Goal: Navigation & Orientation: Find specific page/section

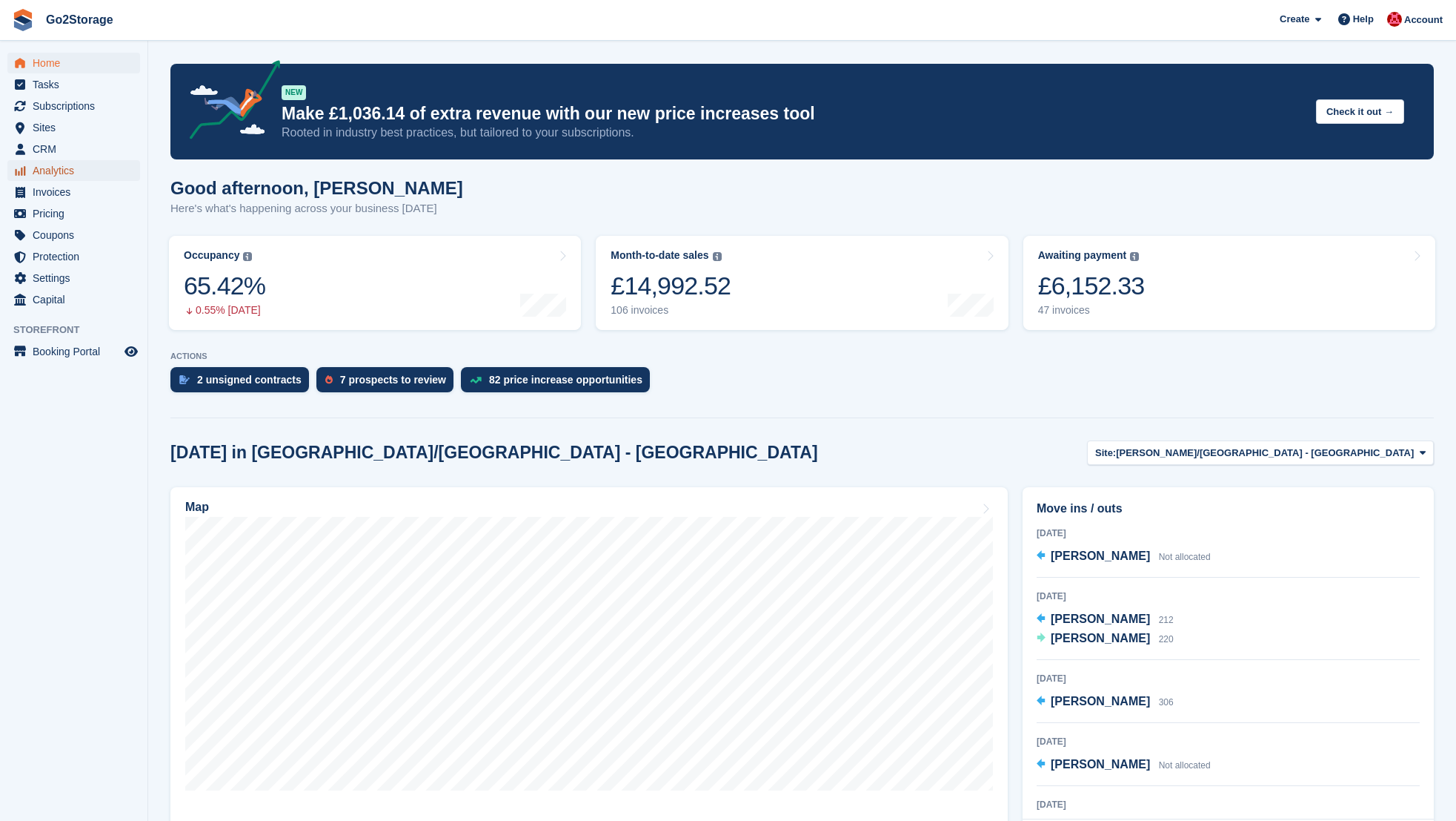
click at [53, 171] on span "Analytics" at bounding box center [77, 170] width 89 height 21
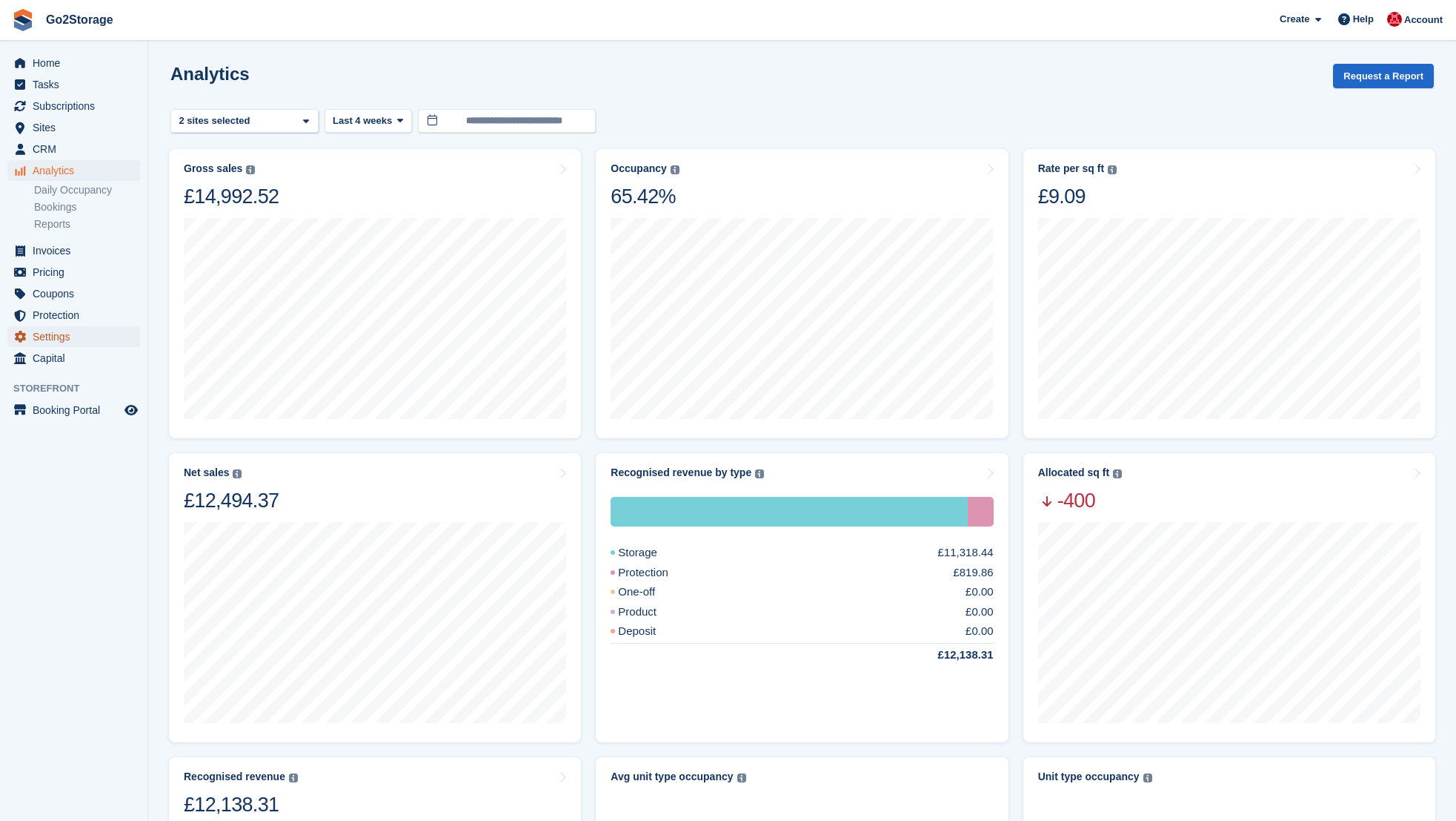
click at [57, 338] on span "Settings" at bounding box center [77, 336] width 89 height 21
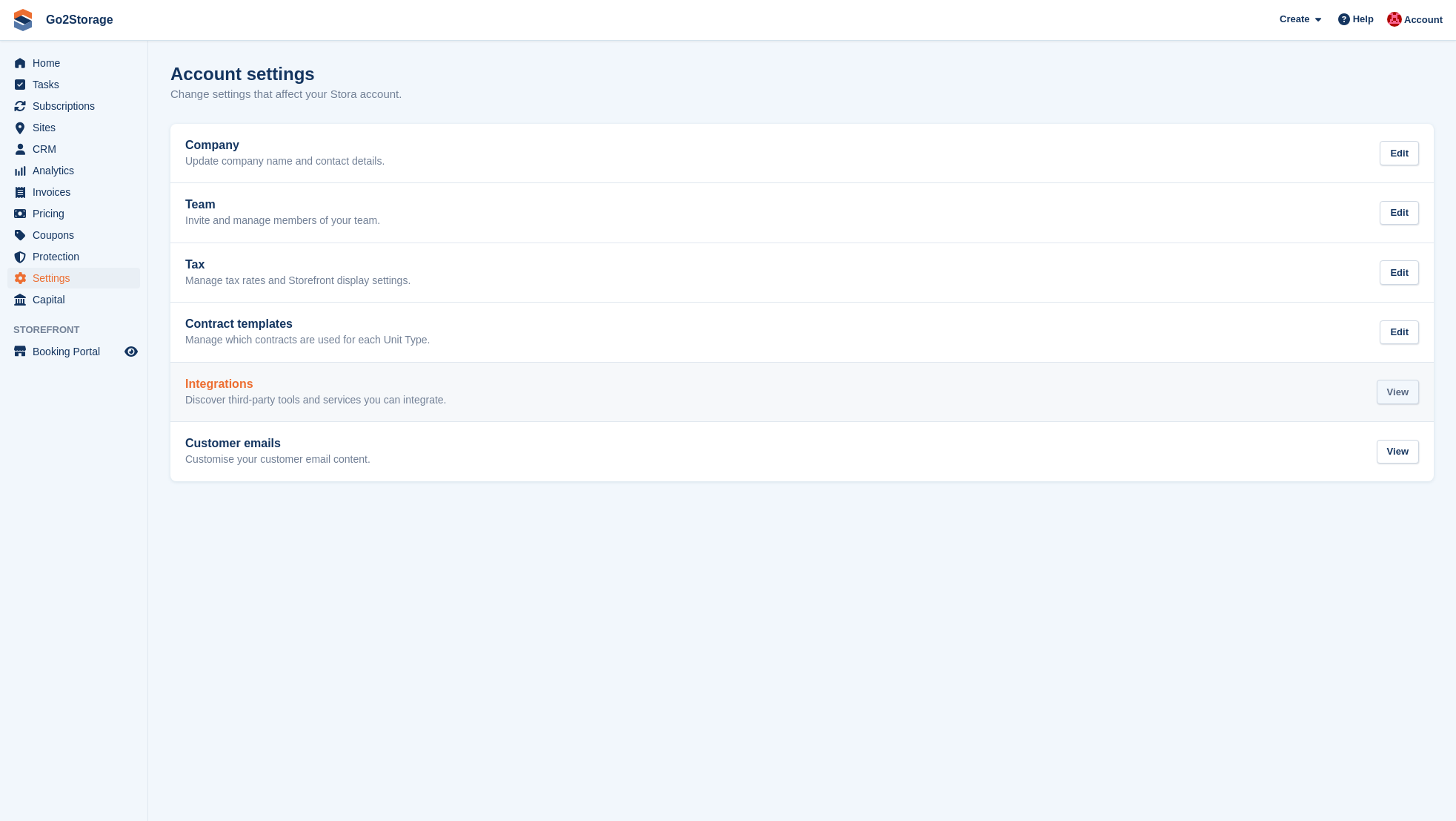
click at [1396, 397] on div "View" at bounding box center [1398, 392] width 42 height 24
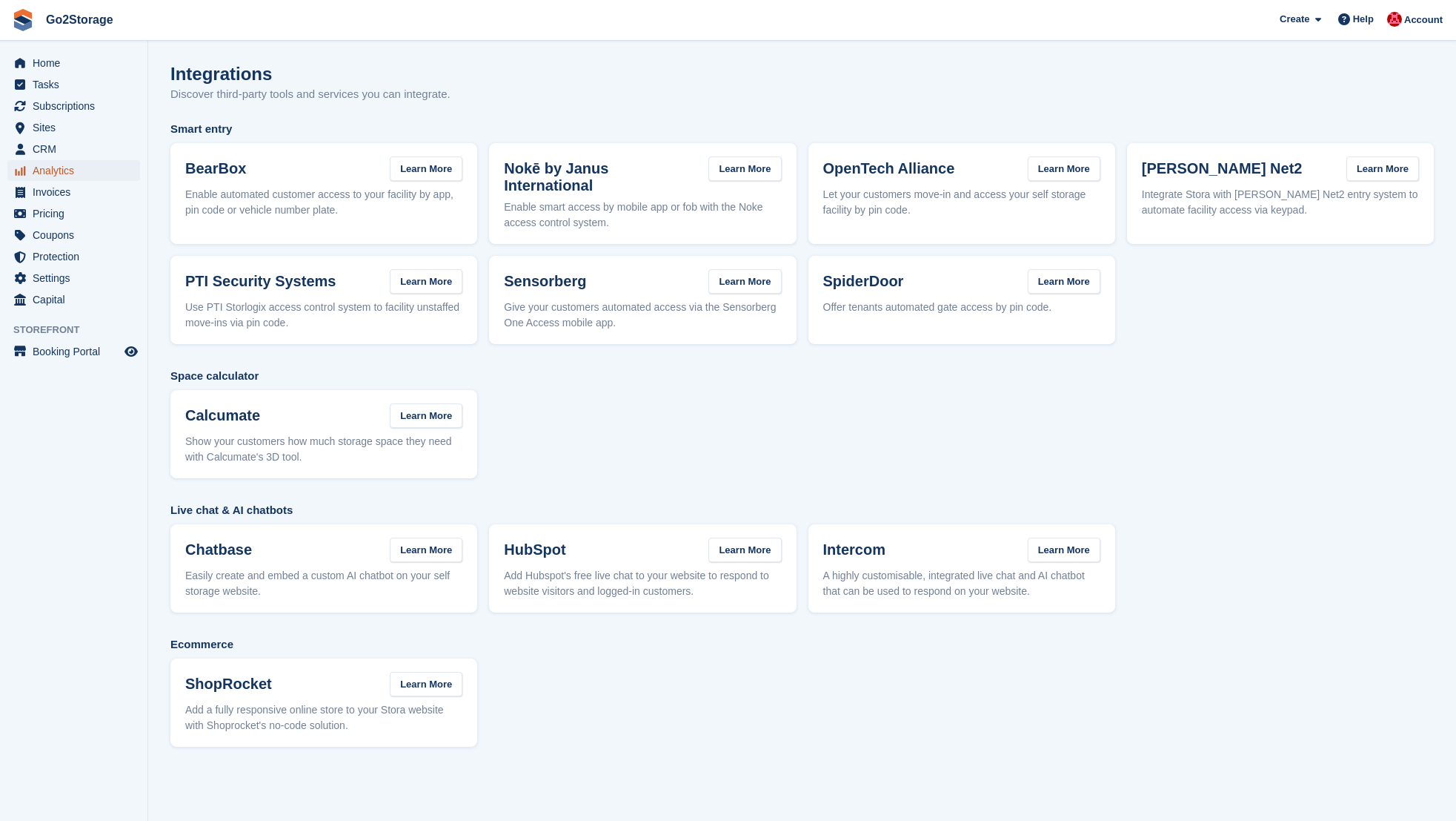
click at [53, 178] on span "Analytics" at bounding box center [77, 170] width 89 height 21
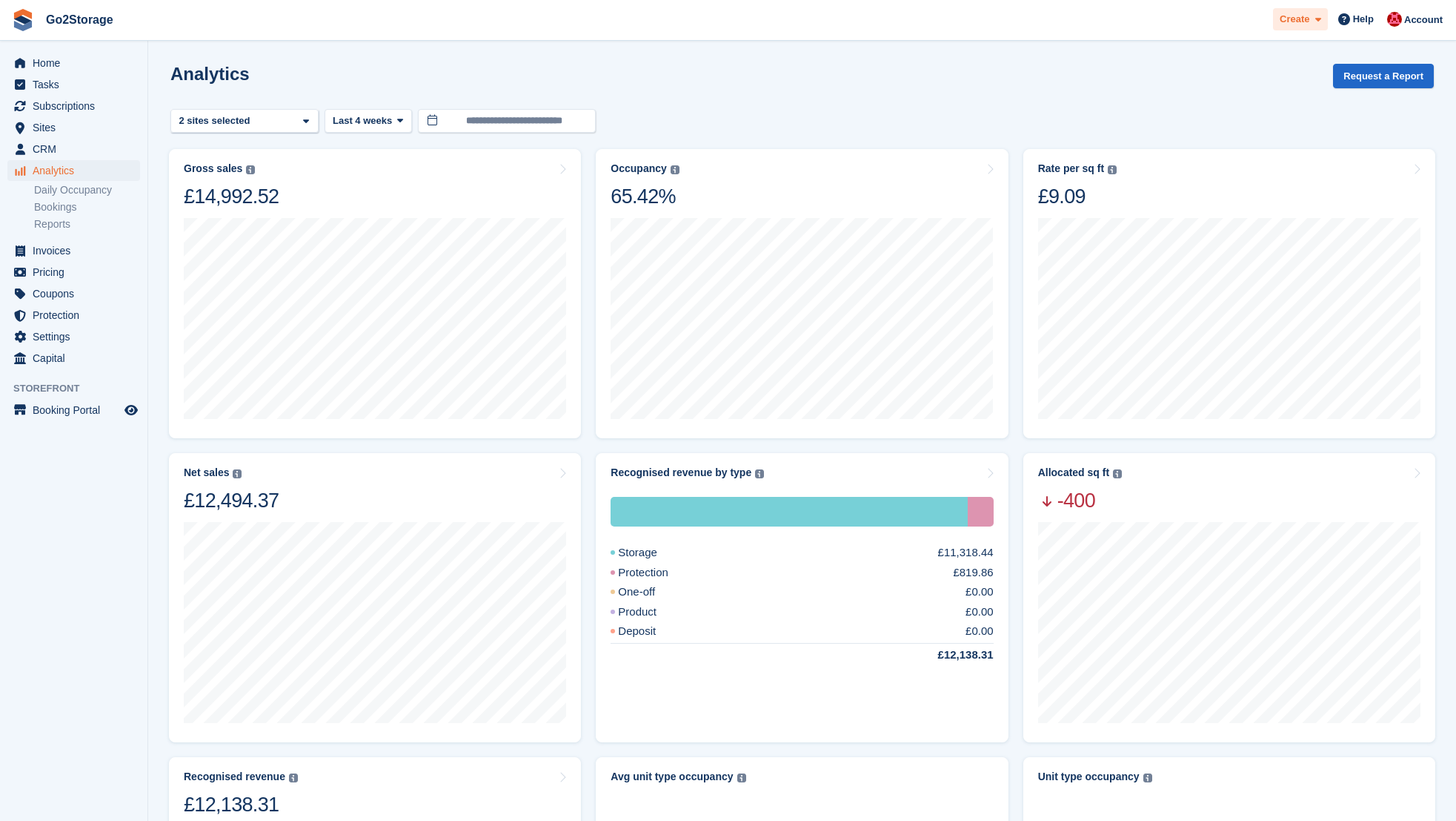
click at [1320, 20] on icon at bounding box center [1318, 19] width 6 height 9
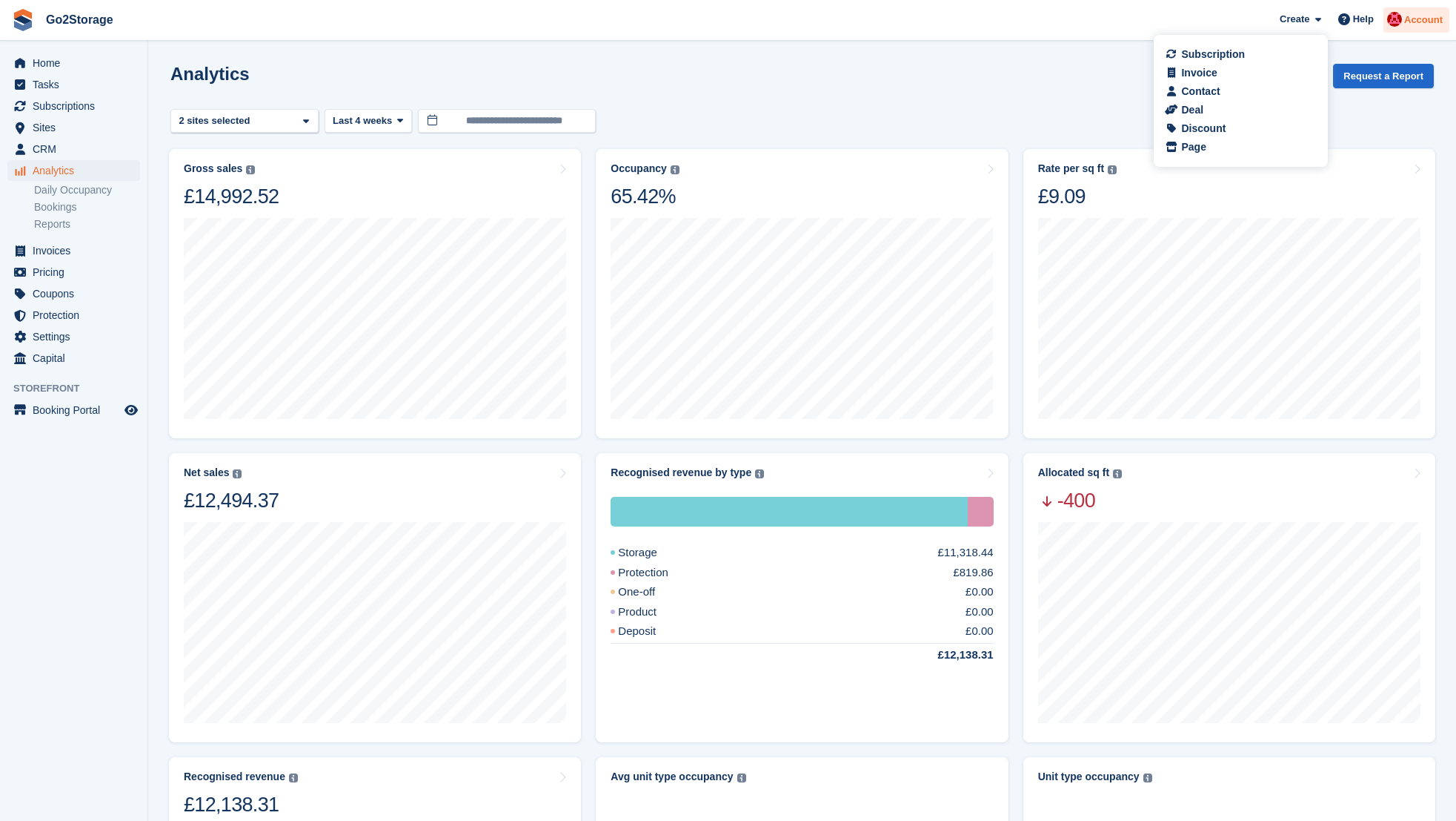
click at [1421, 16] on span "Account" at bounding box center [1423, 20] width 39 height 15
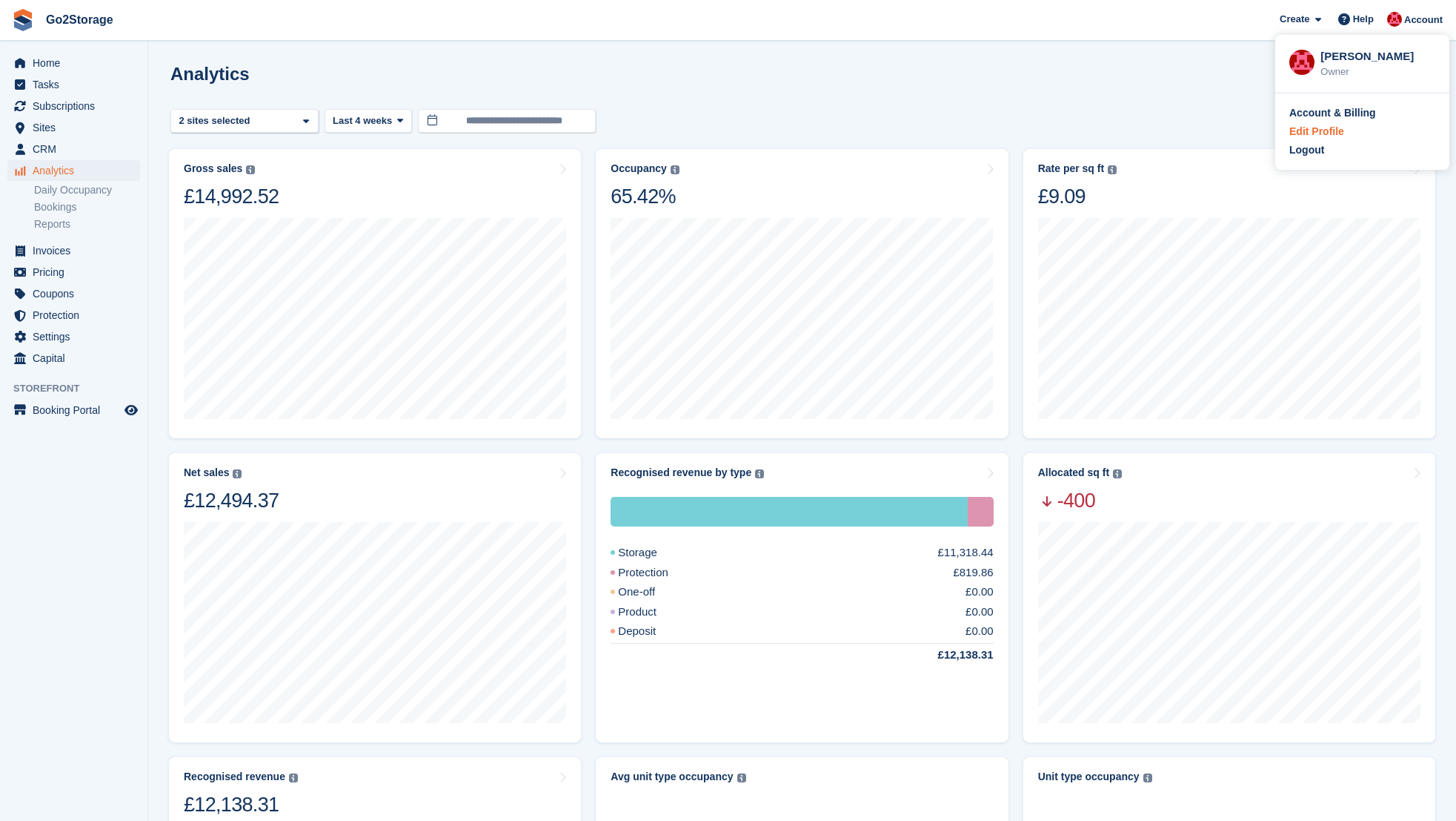
click at [1298, 130] on div "Edit Profile" at bounding box center [1316, 131] width 55 height 15
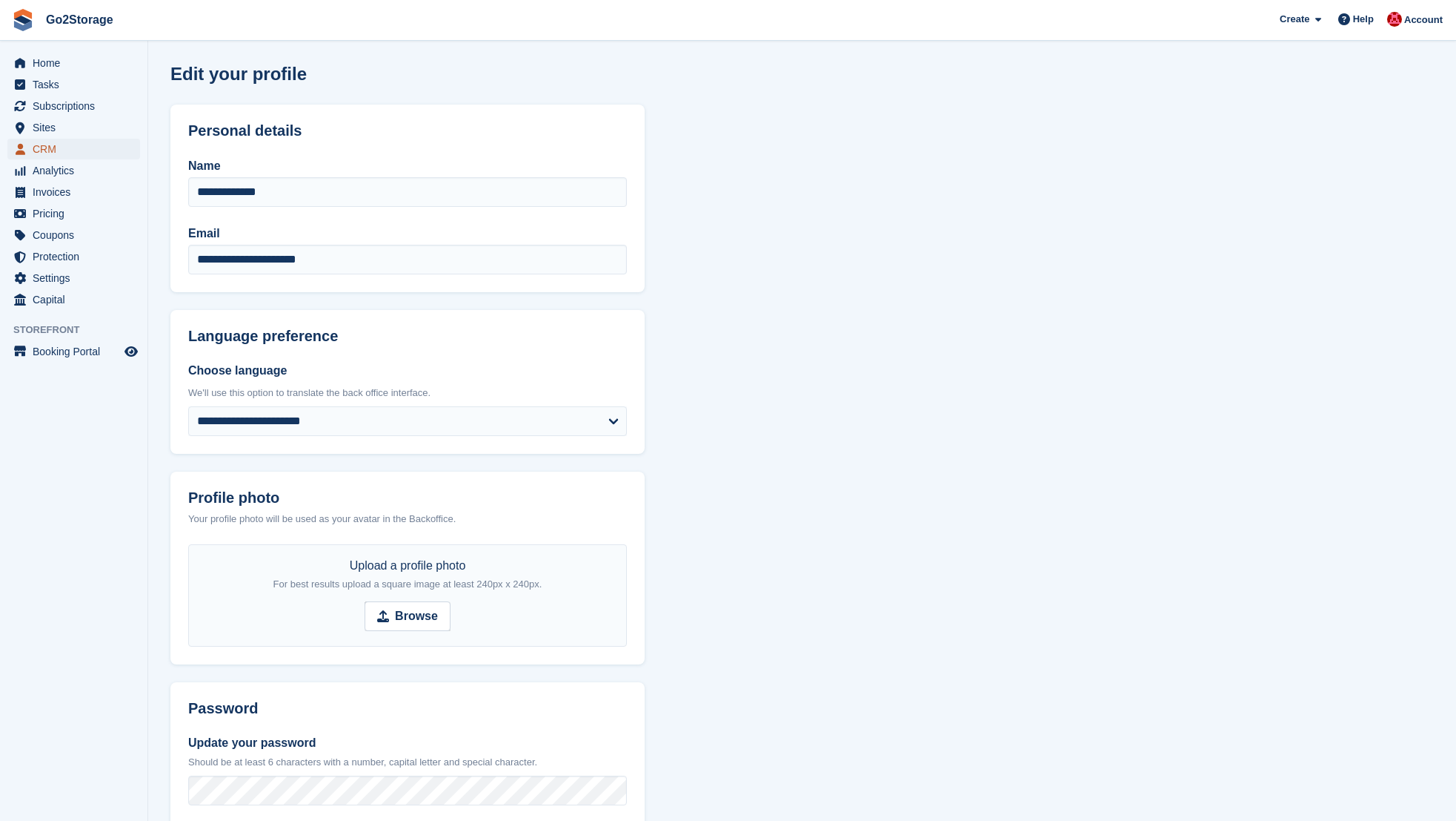
click at [42, 154] on span "CRM" at bounding box center [77, 149] width 89 height 21
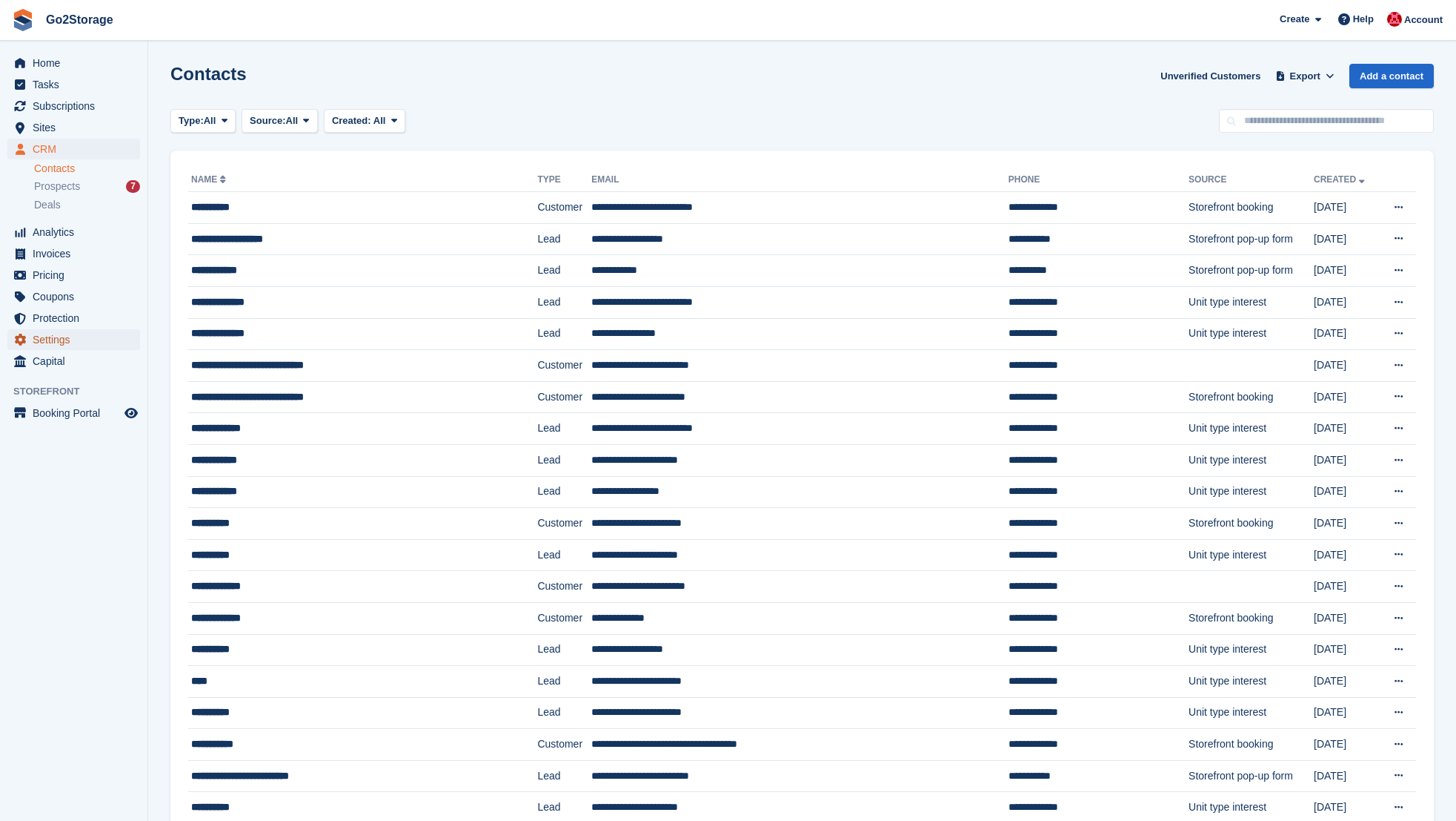
click at [46, 344] on span "Settings" at bounding box center [77, 339] width 89 height 21
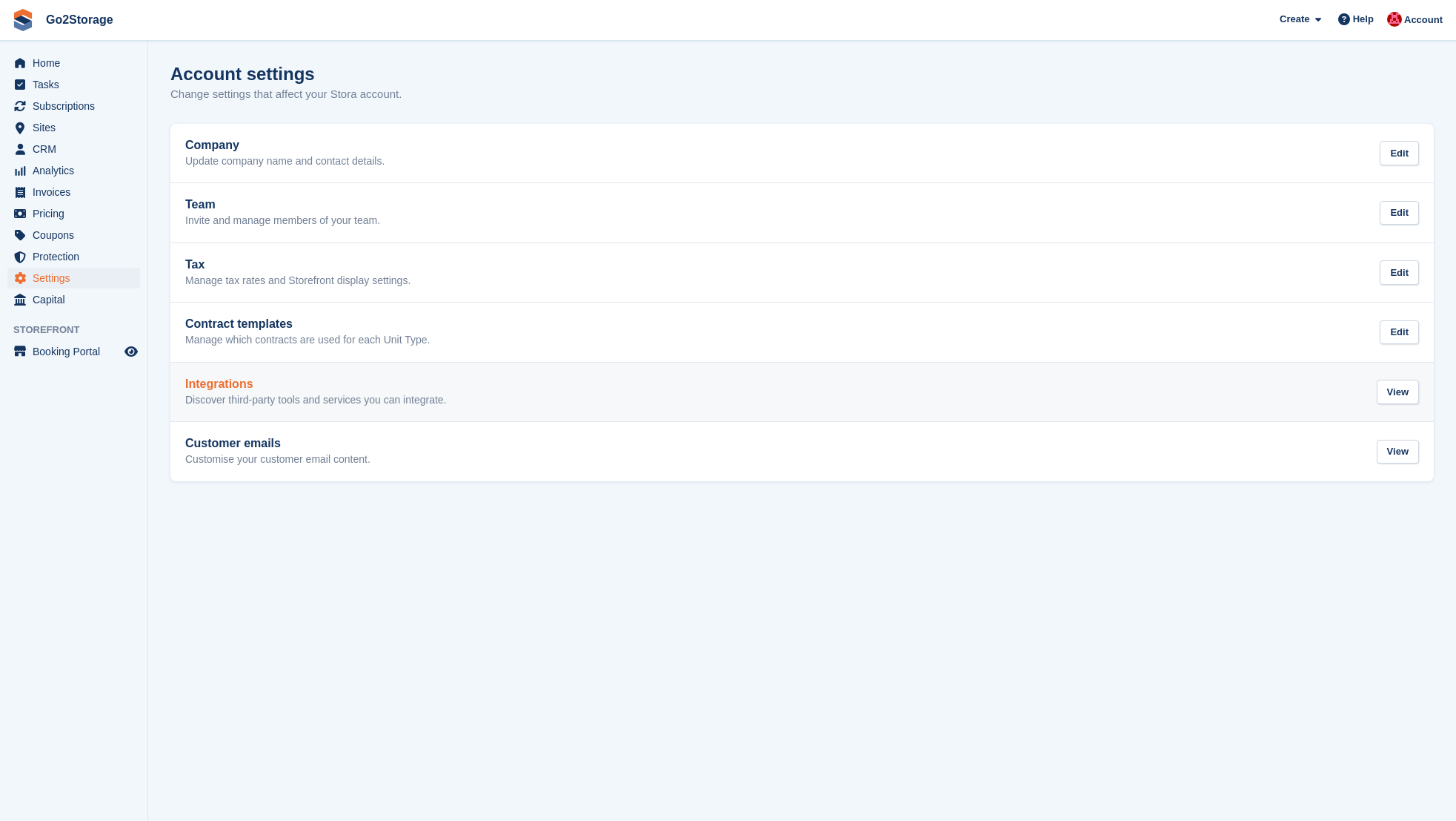
click at [276, 381] on h2 "Integrations" at bounding box center [316, 384] width 262 height 13
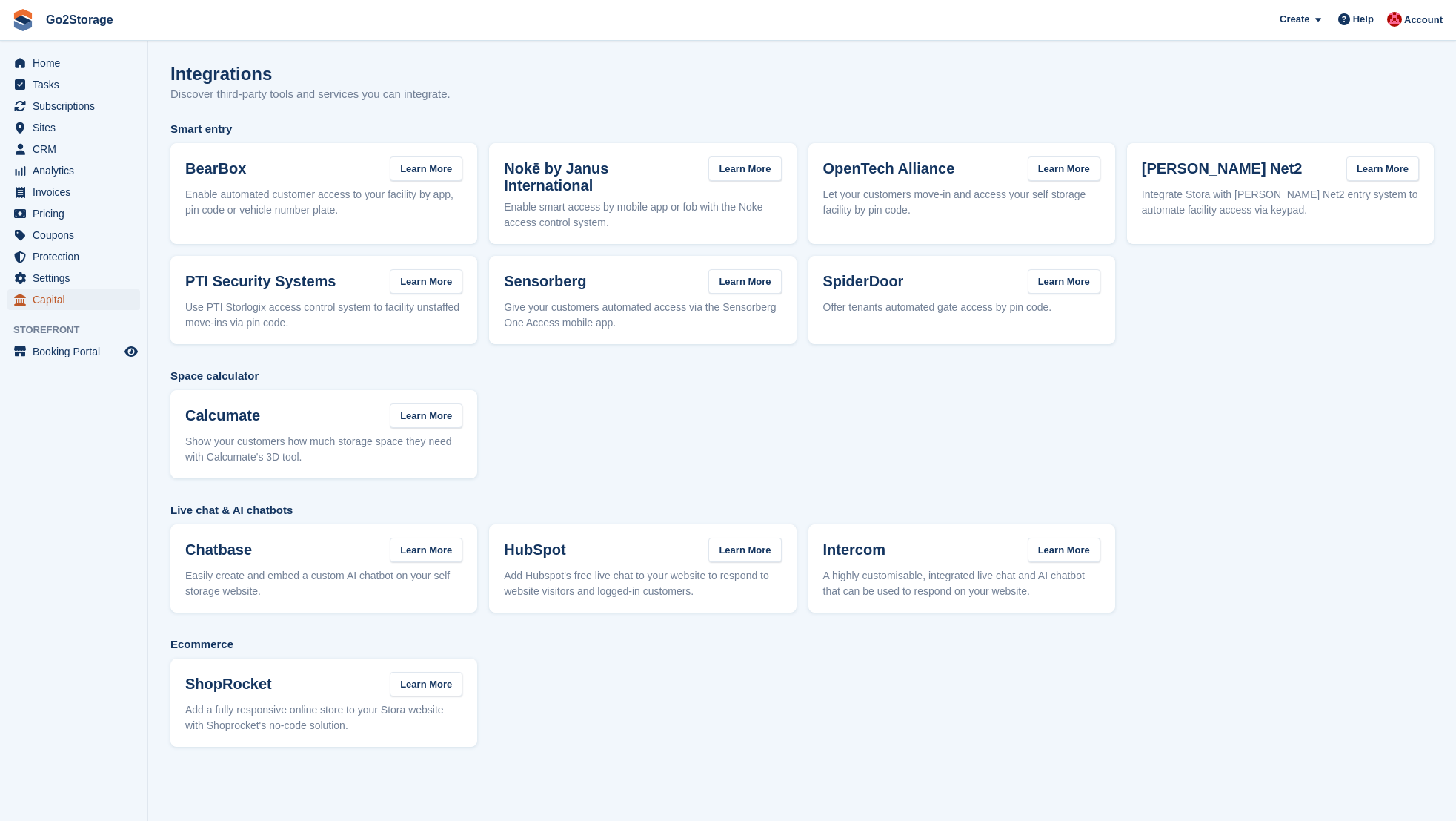
click at [40, 302] on span "Capital" at bounding box center [77, 299] width 89 height 21
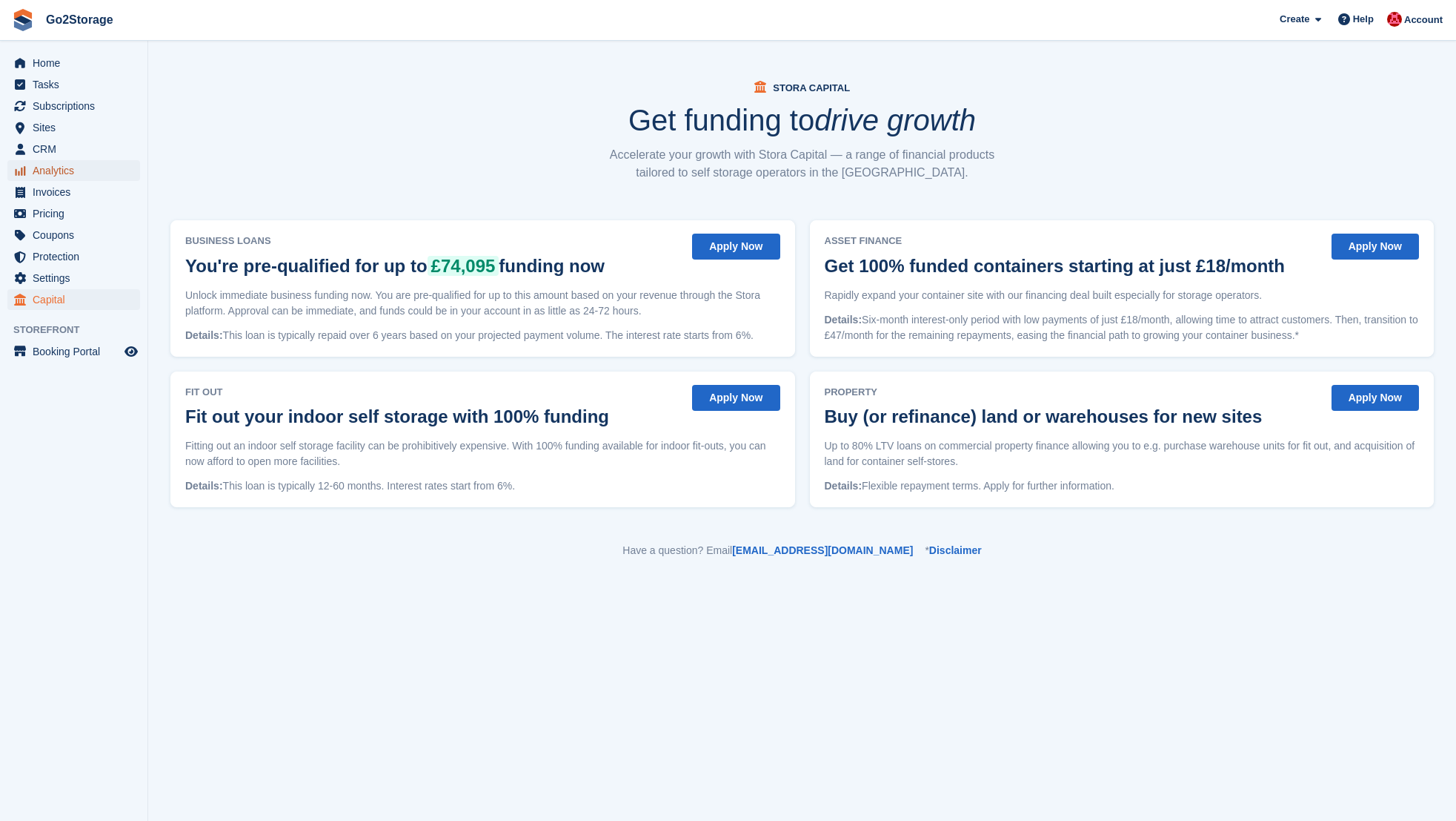
click at [51, 168] on span "Analytics" at bounding box center [77, 170] width 89 height 21
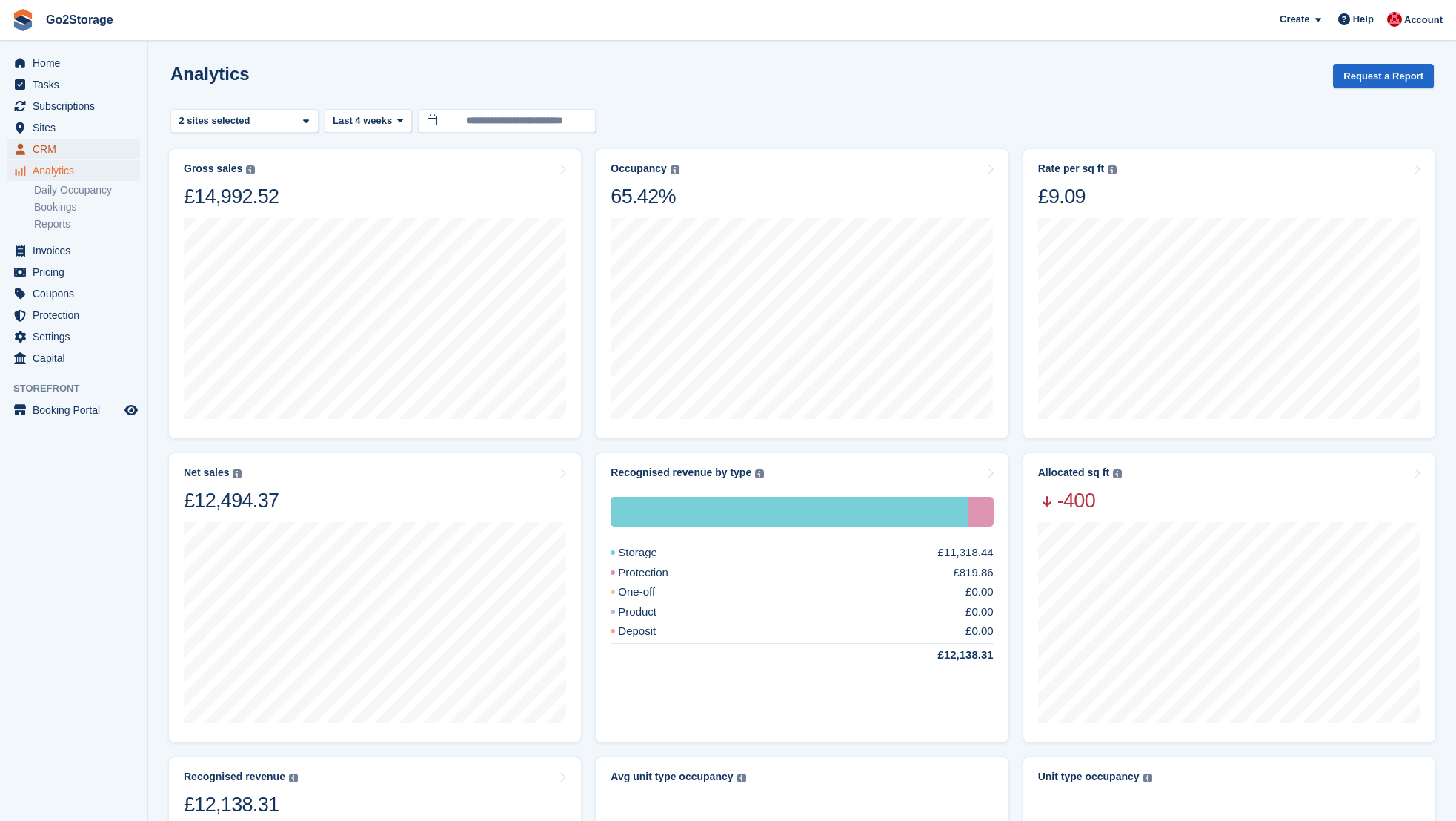
click at [45, 150] on span "CRM" at bounding box center [77, 149] width 89 height 21
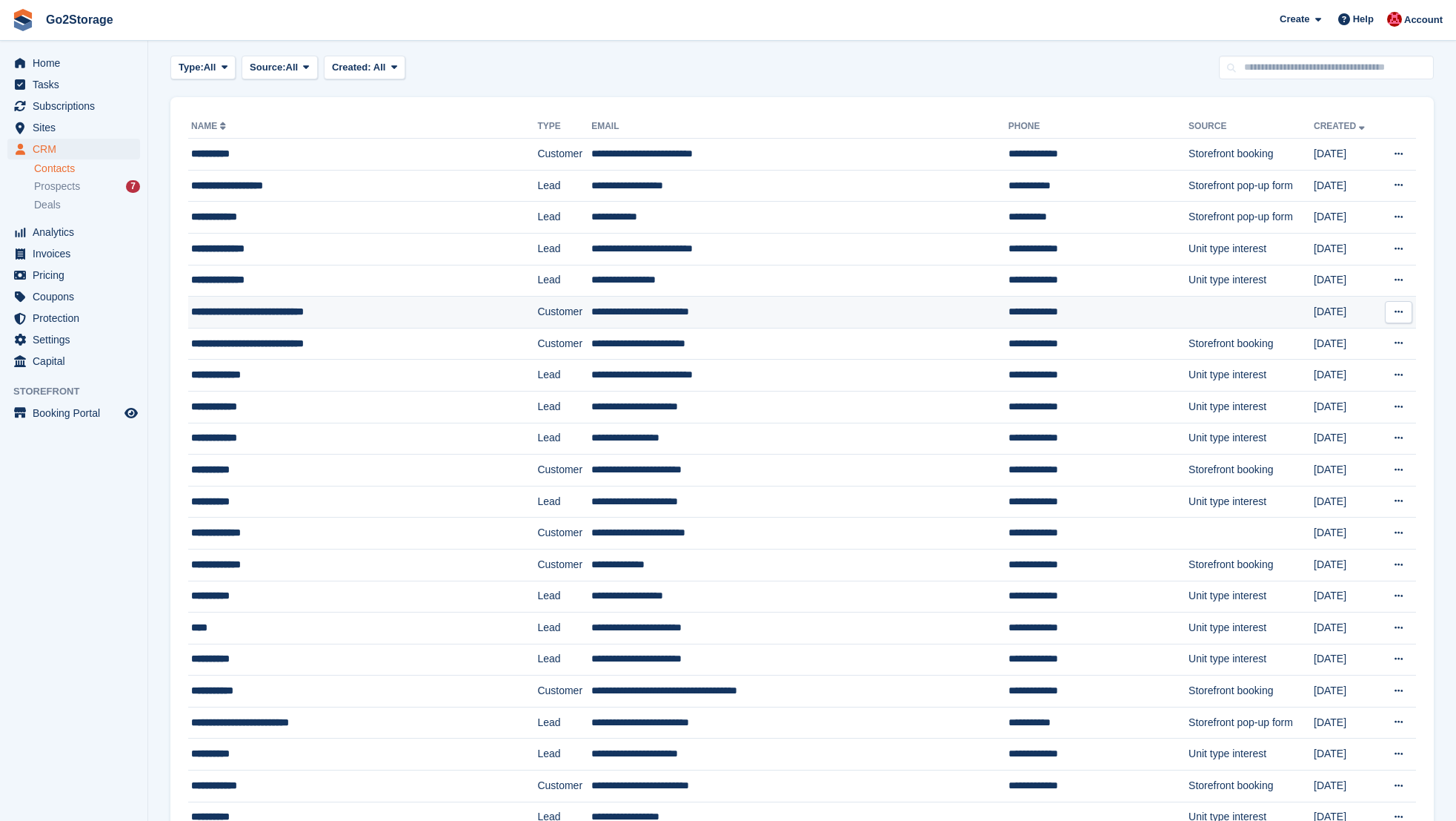
scroll to position [58, 0]
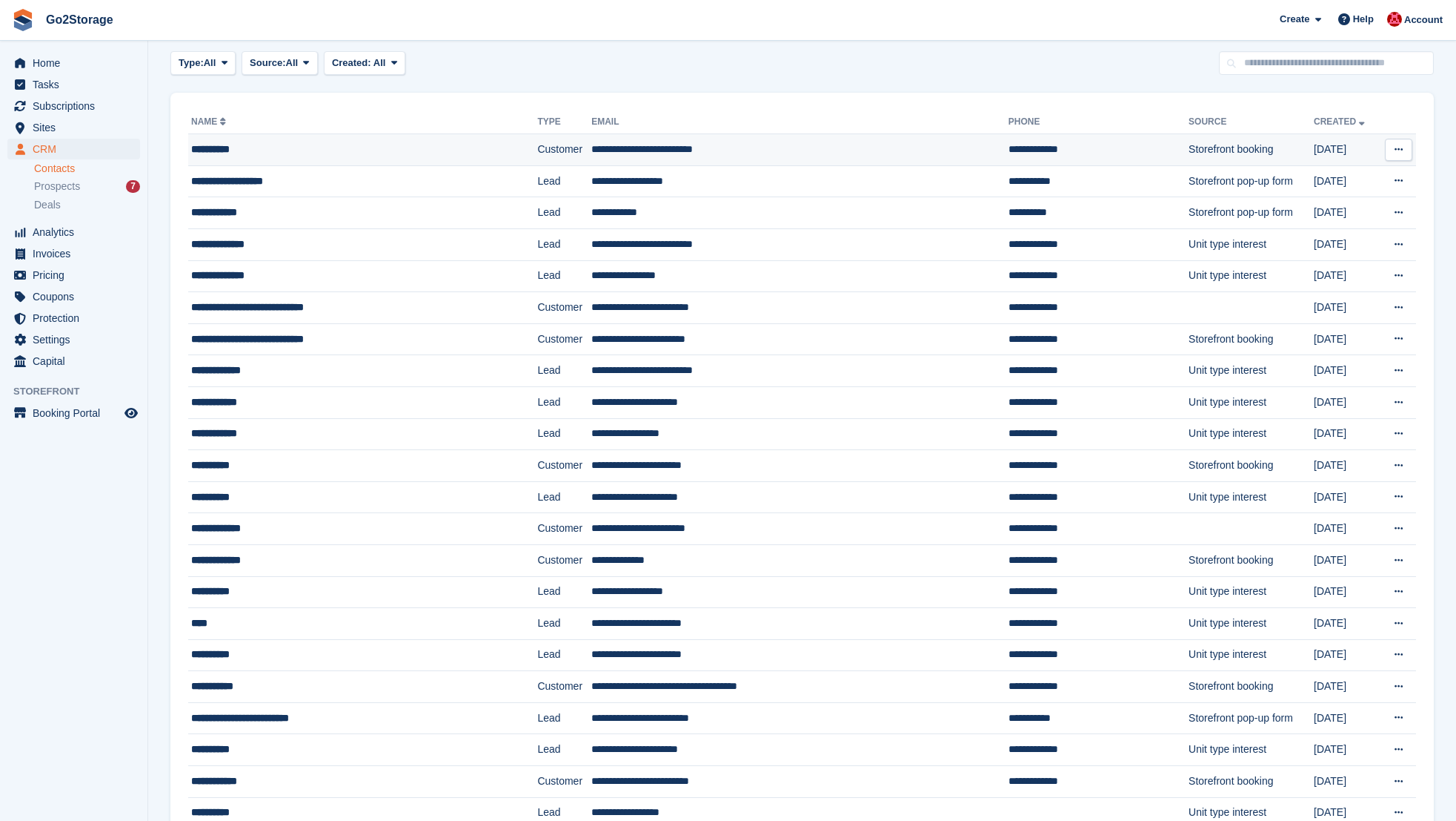
click at [291, 150] on div "**********" at bounding box center [335, 149] width 288 height 15
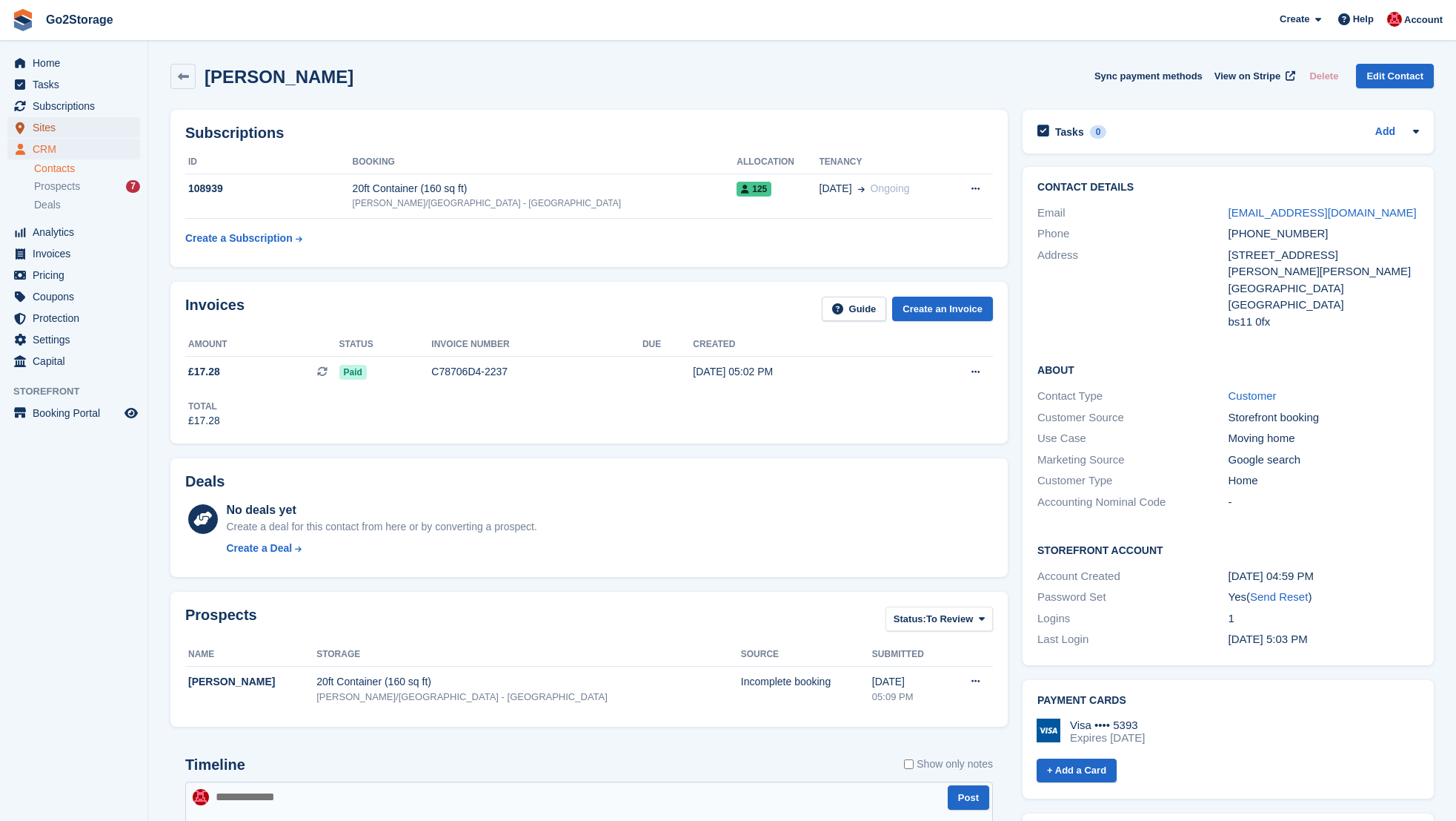
click at [44, 125] on span "Sites" at bounding box center [77, 127] width 89 height 21
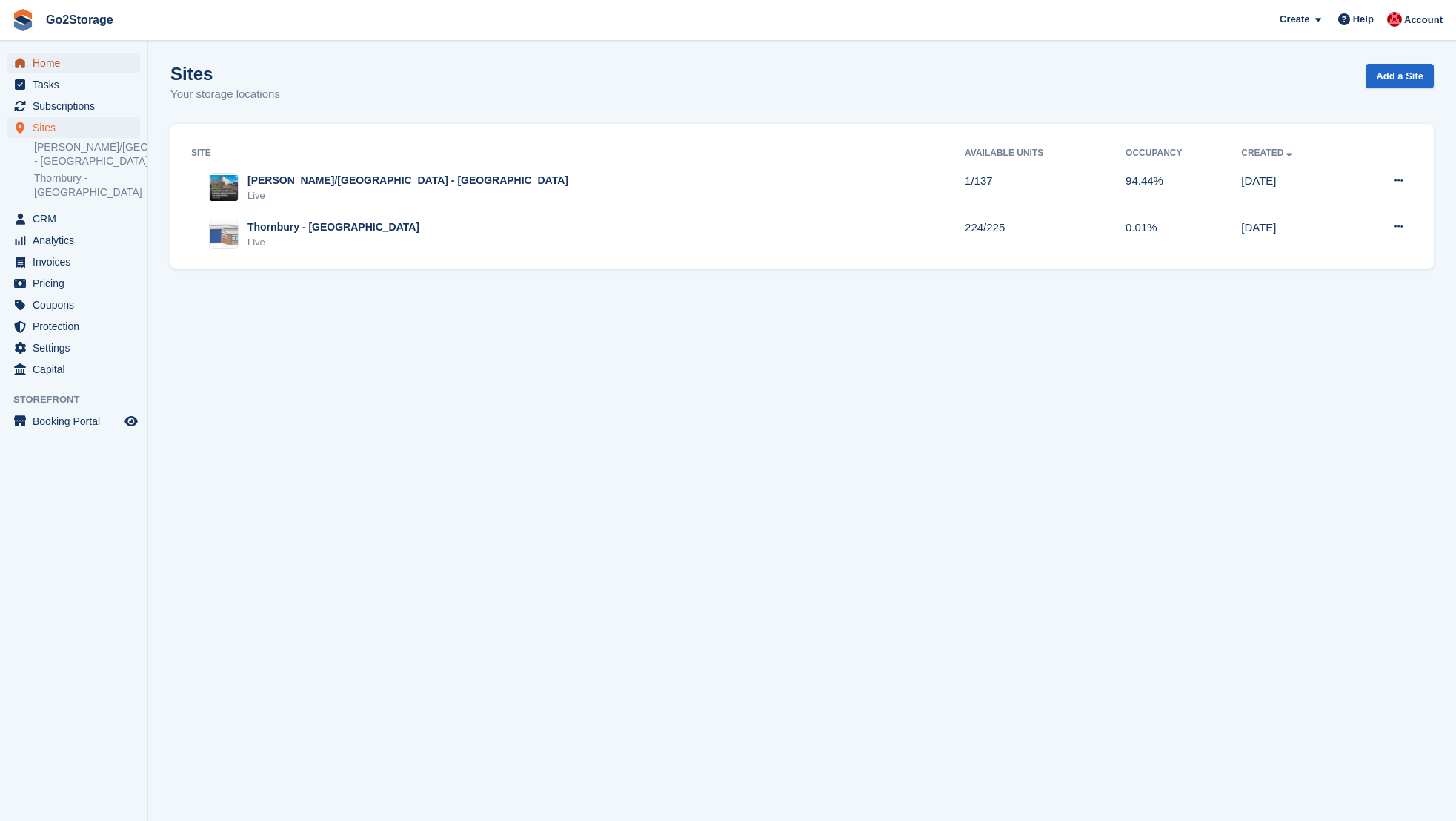
click at [49, 61] on span "Home" at bounding box center [77, 63] width 89 height 21
